Goal: Transaction & Acquisition: Purchase product/service

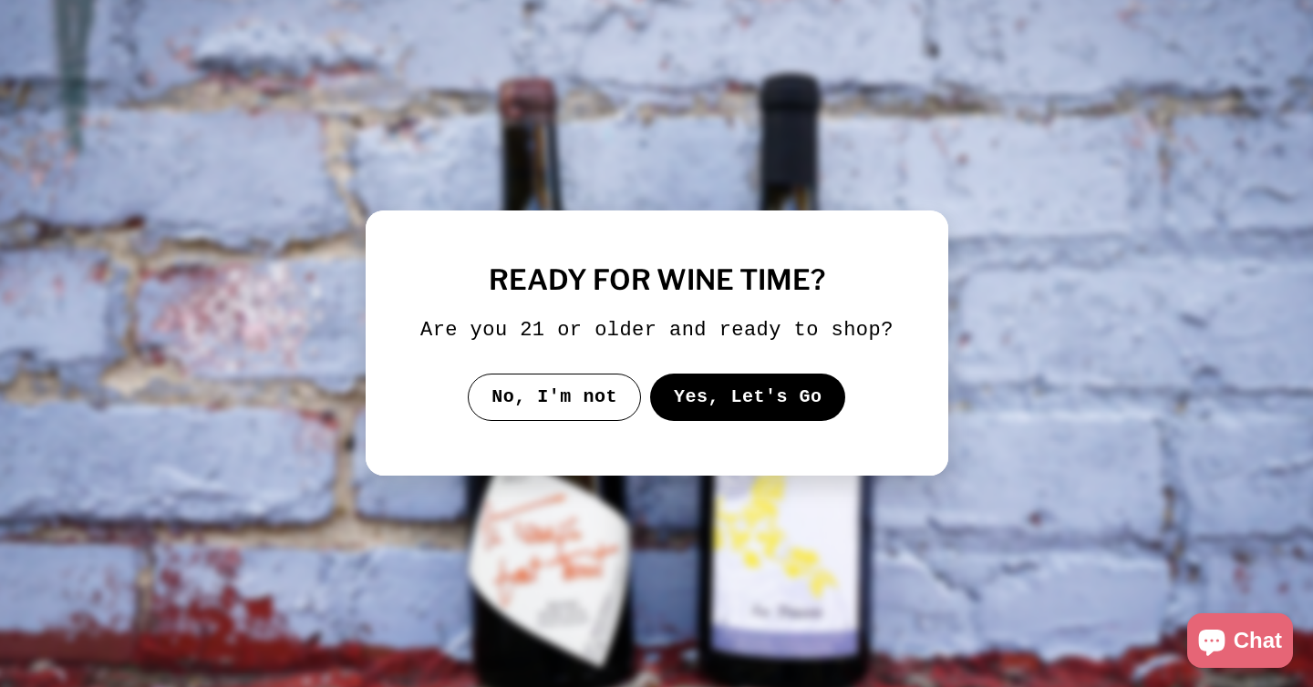
click at [706, 415] on button "Yes, Let's Go" at bounding box center [747, 397] width 196 height 47
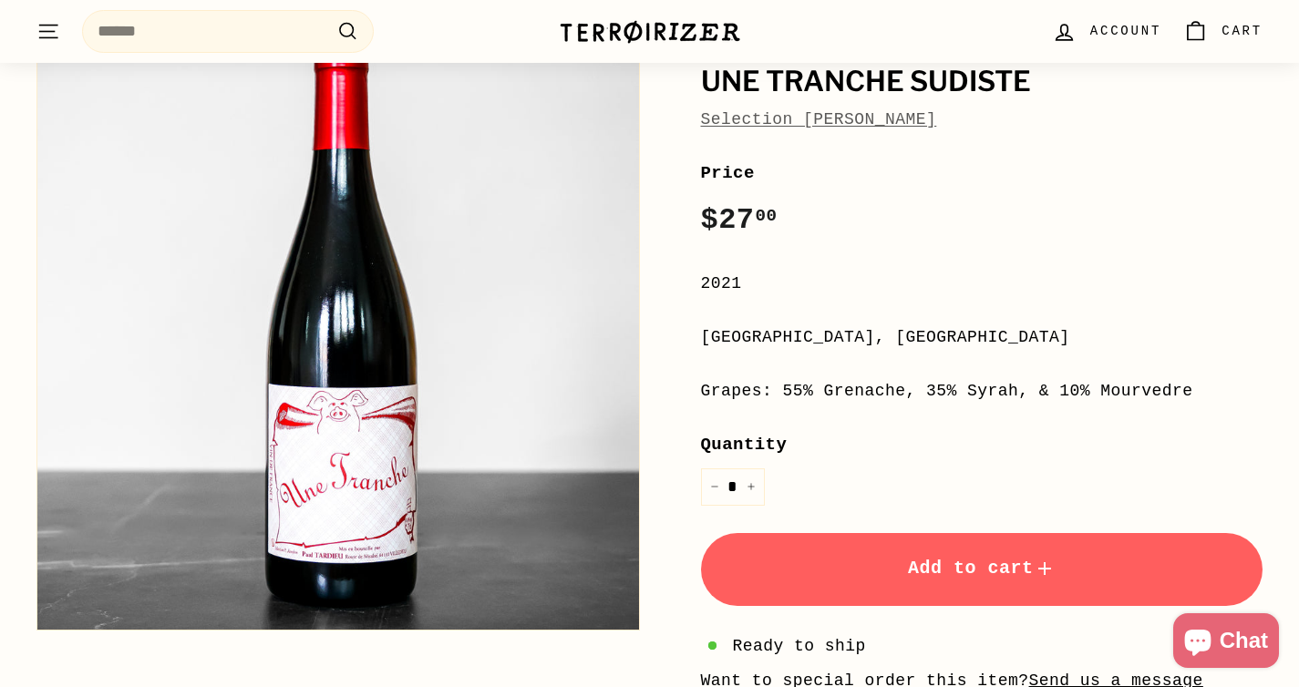
scroll to position [134, 0]
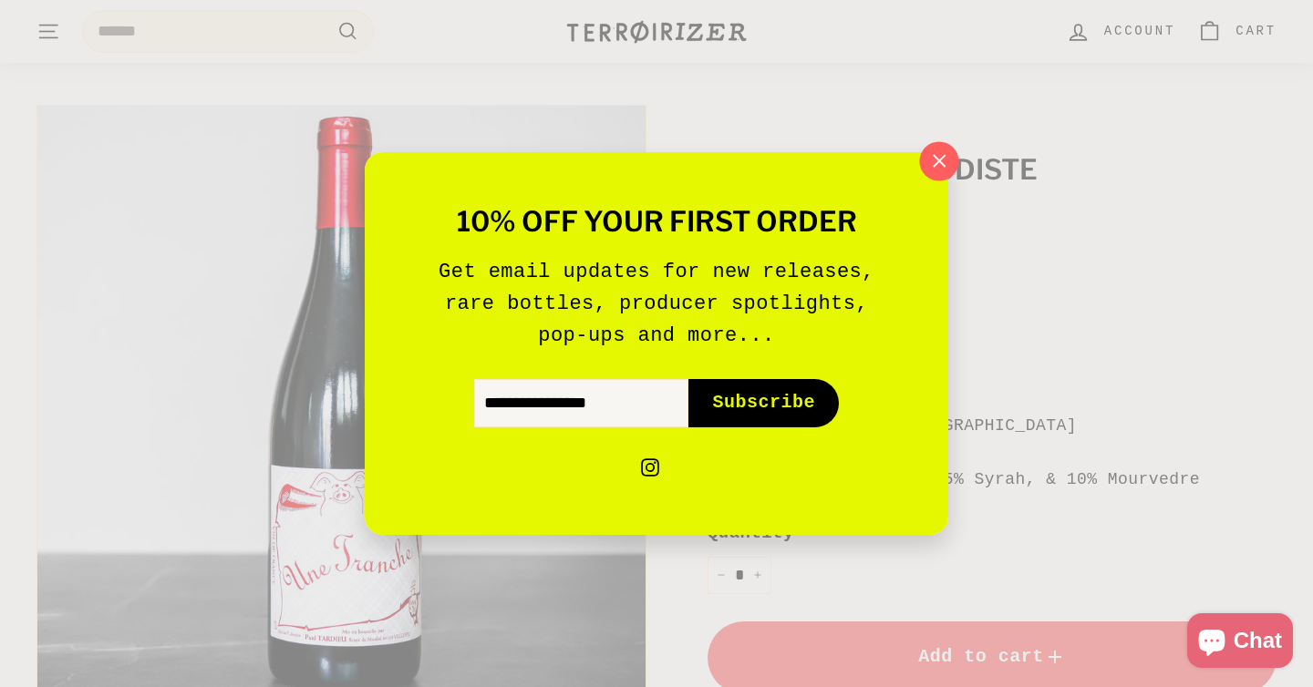
click at [941, 157] on icon "button" at bounding box center [938, 161] width 27 height 27
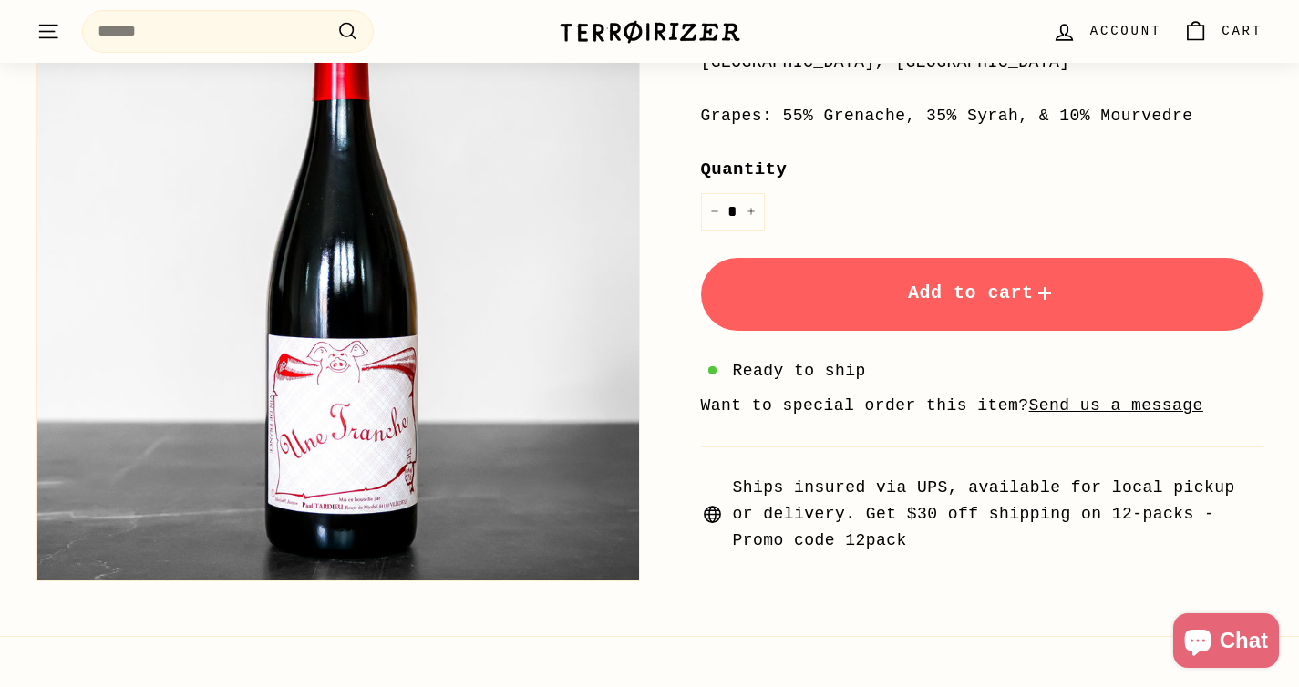
scroll to position [182, 0]
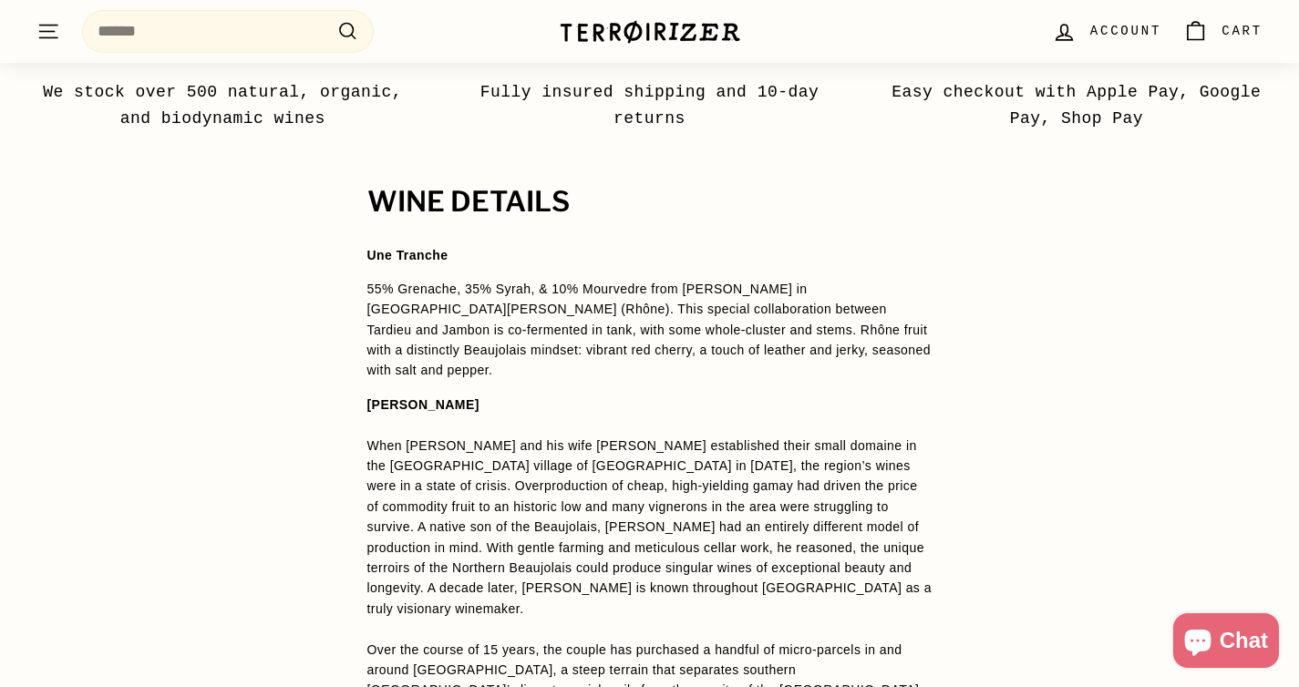
scroll to position [1423, 0]
